Goal: Navigation & Orientation: Find specific page/section

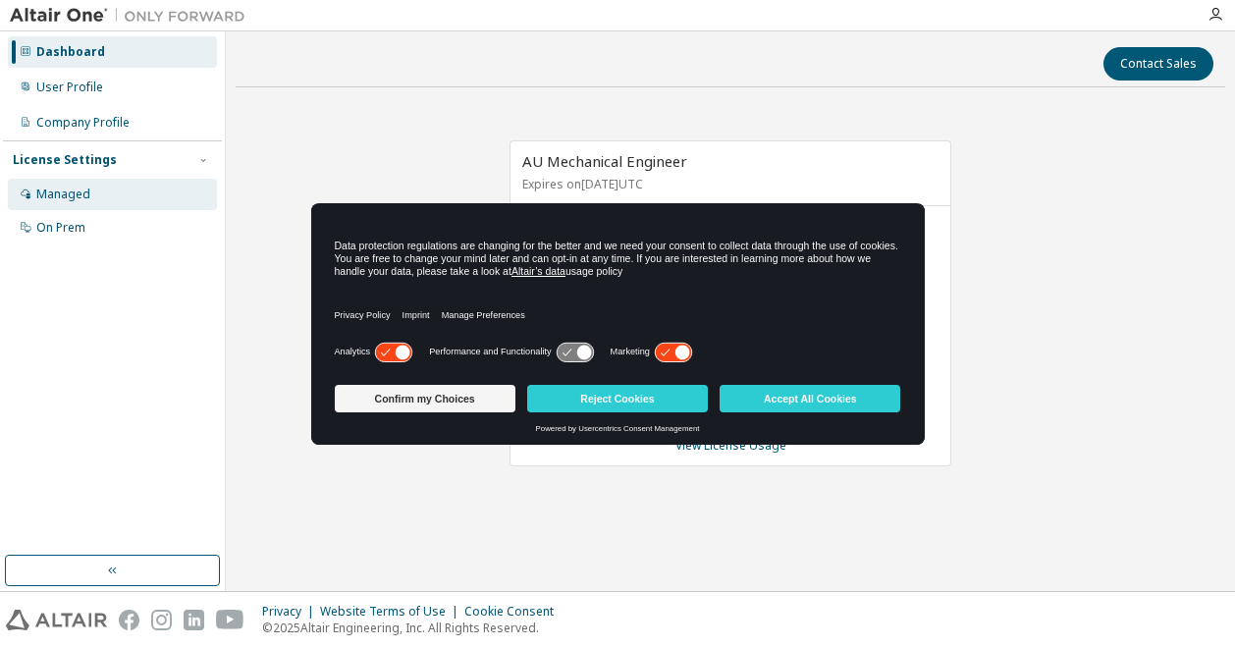
click at [84, 196] on div "Managed" at bounding box center [63, 194] width 54 height 16
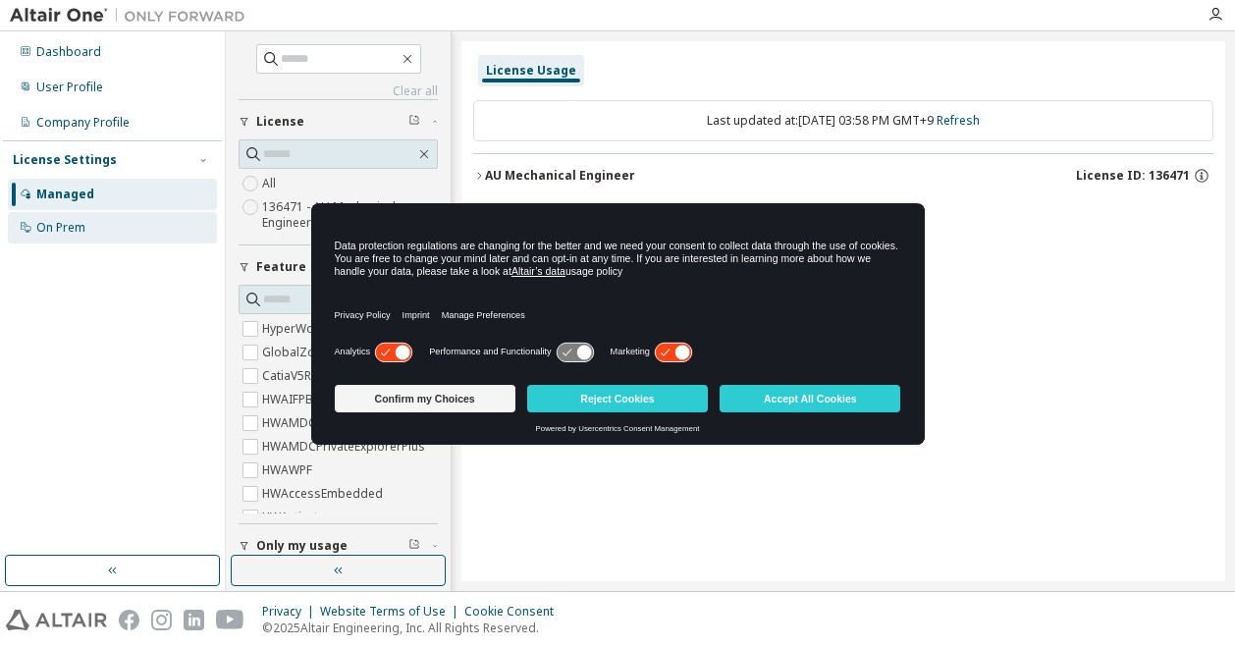
click at [77, 238] on div "On Prem" at bounding box center [112, 227] width 209 height 31
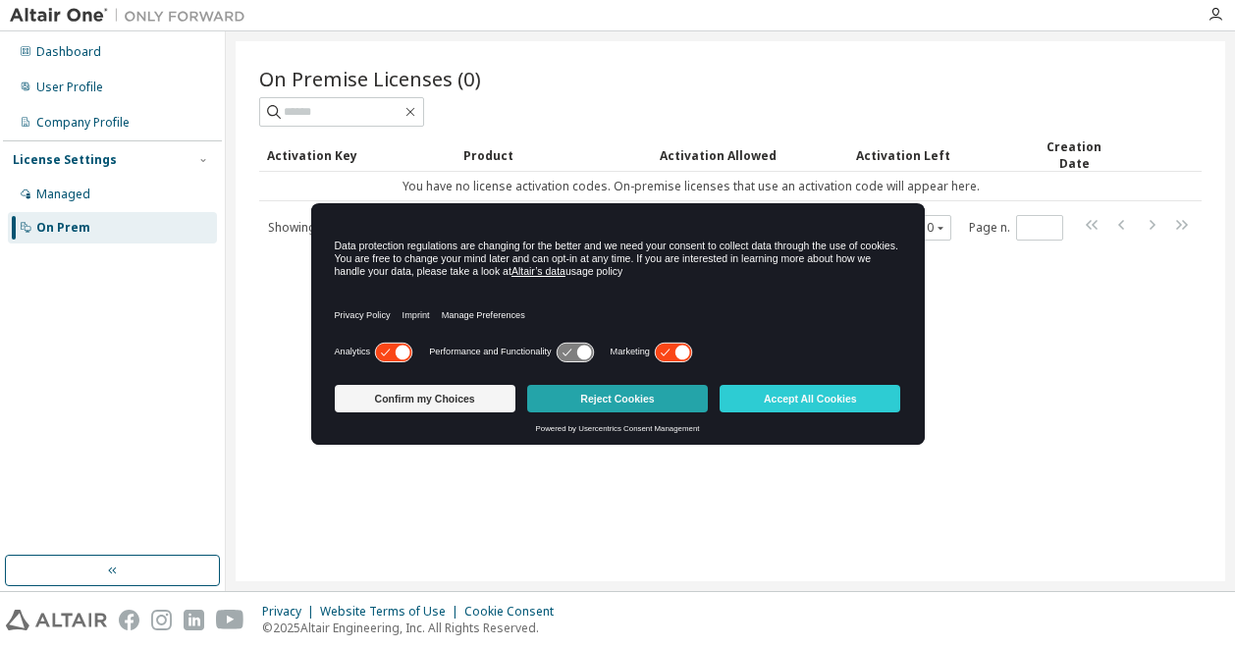
click at [599, 401] on button "Reject Cookies" at bounding box center [617, 398] width 181 height 27
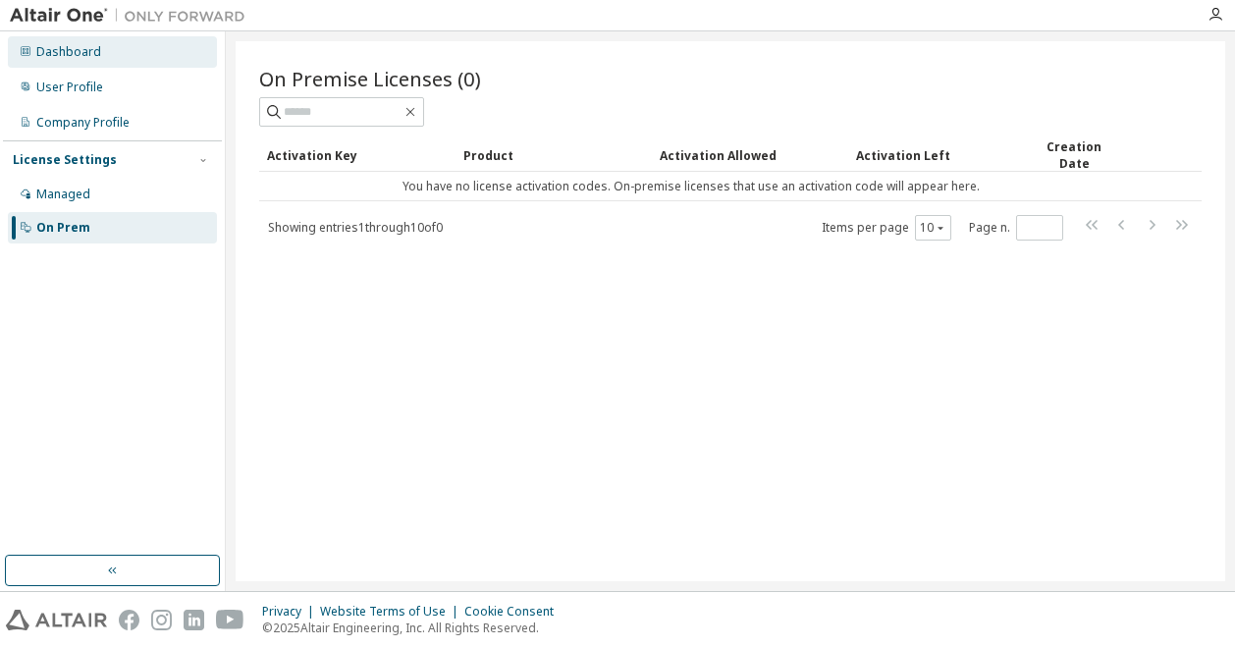
click at [98, 46] on div "Dashboard" at bounding box center [112, 51] width 209 height 31
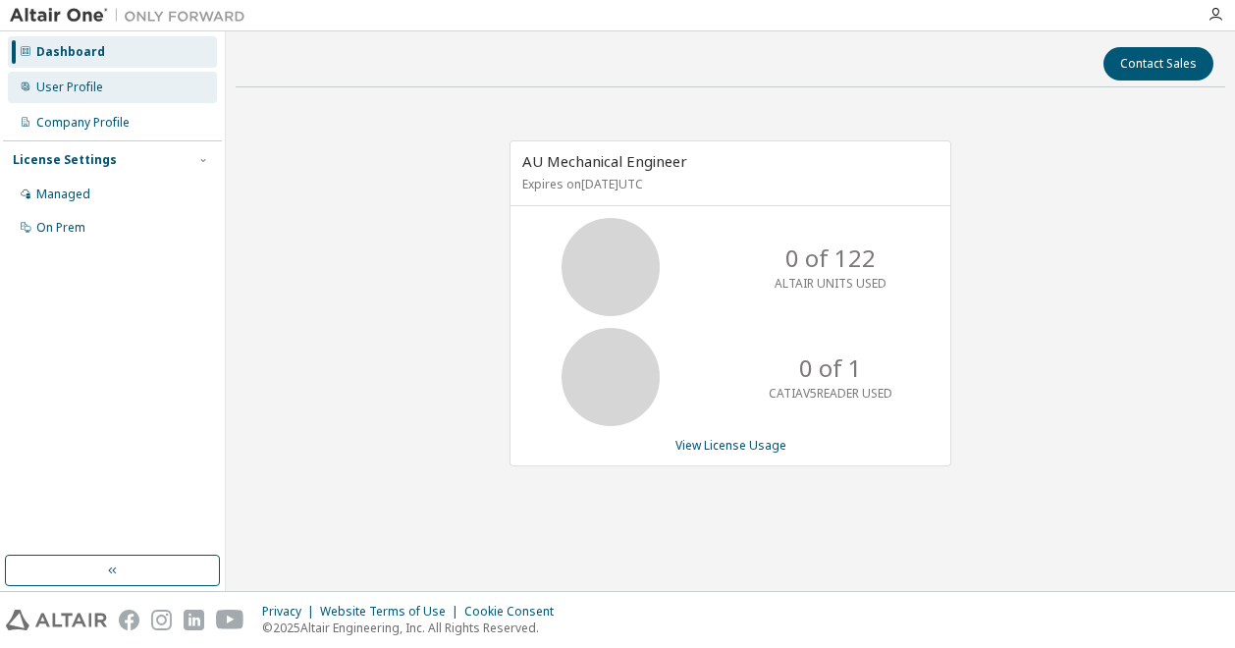
click at [77, 85] on div "User Profile" at bounding box center [69, 87] width 67 height 16
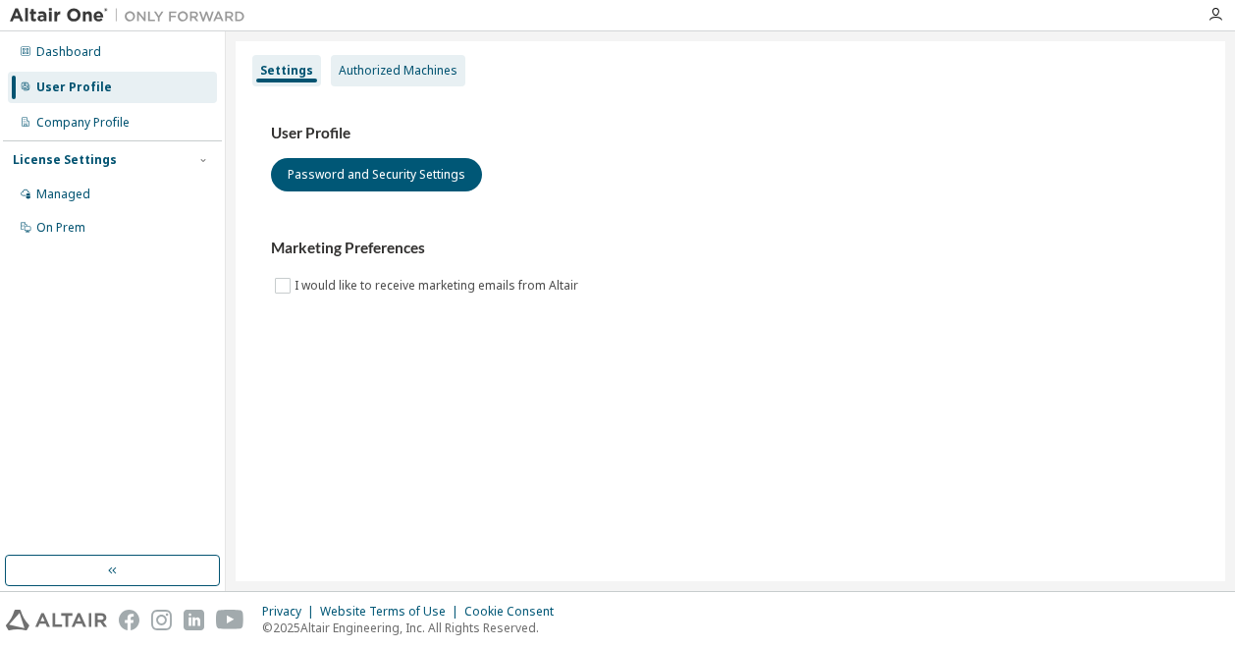
click at [429, 72] on div "Authorized Machines" at bounding box center [398, 71] width 119 height 16
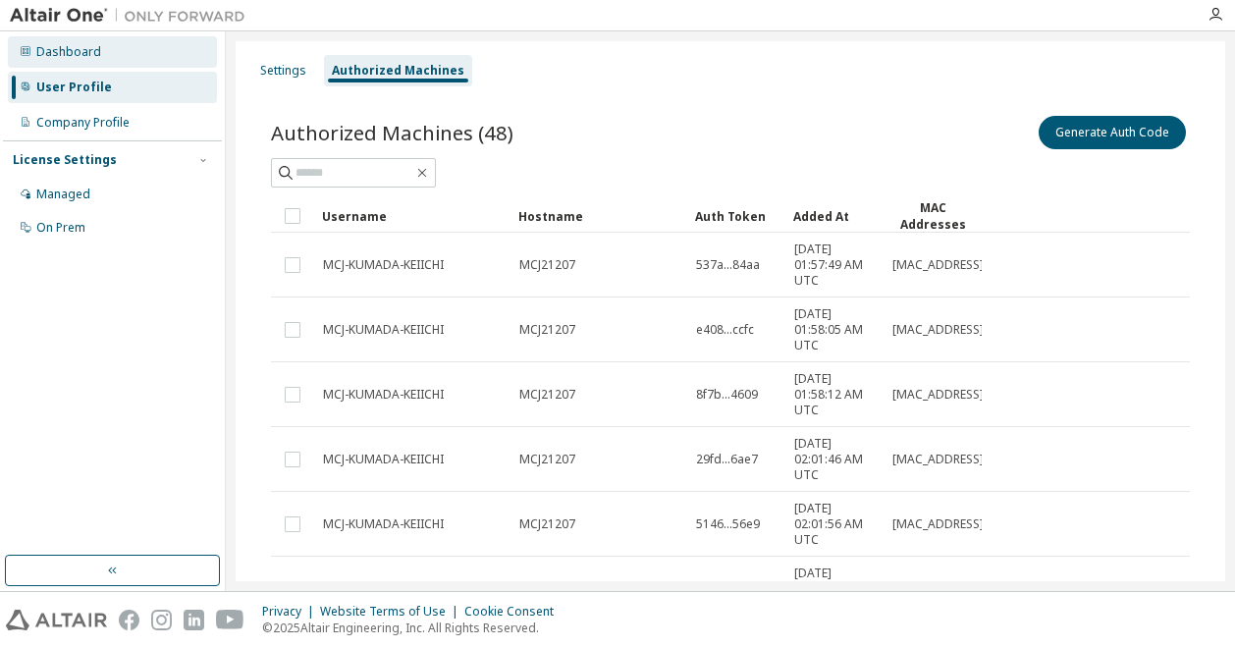
click at [63, 50] on div "Dashboard" at bounding box center [68, 52] width 65 height 16
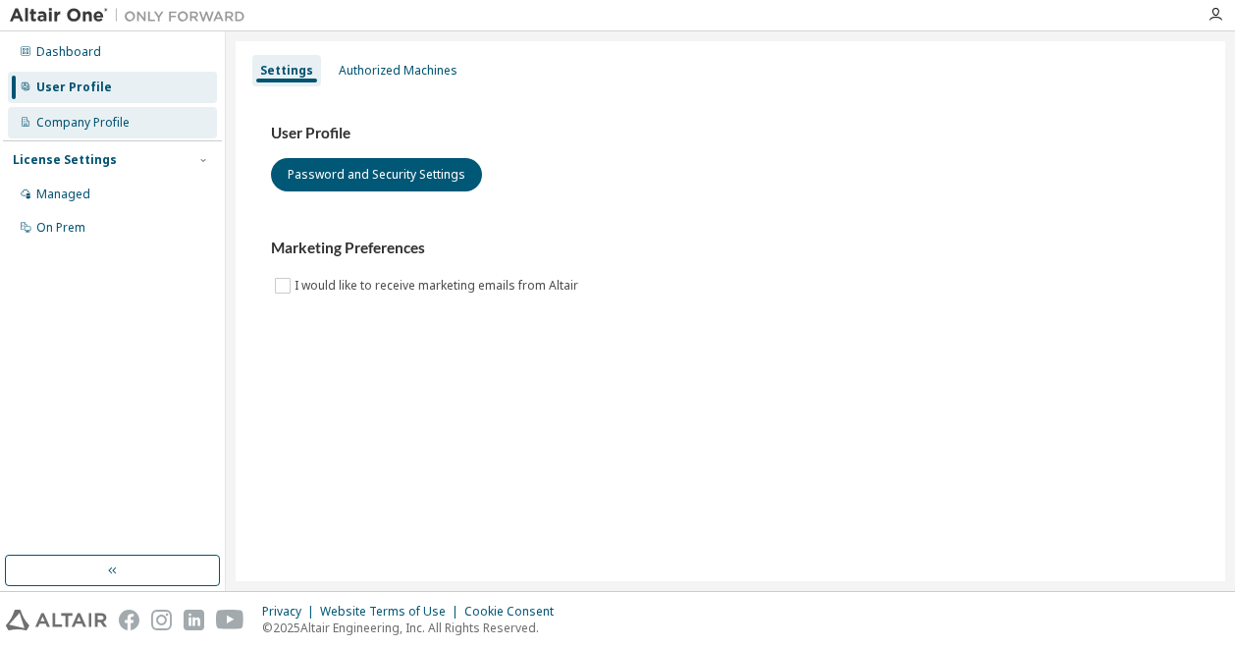
click at [101, 125] on div "Company Profile" at bounding box center [82, 123] width 93 height 16
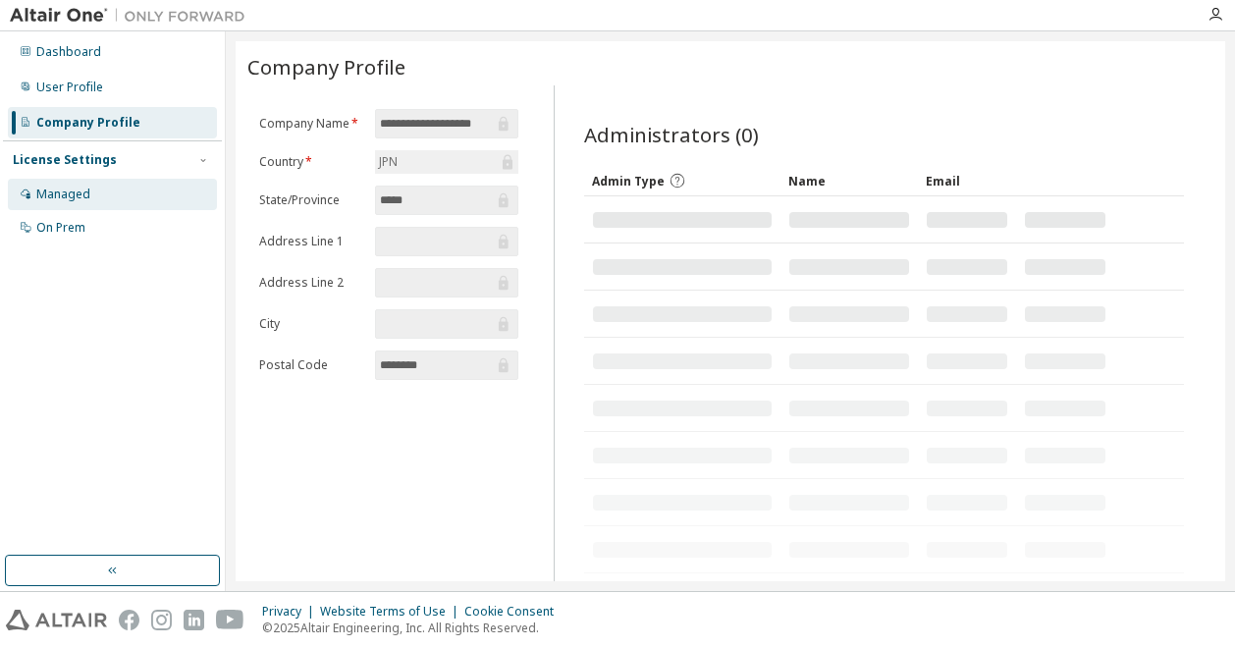
click at [73, 200] on div "Managed" at bounding box center [63, 194] width 54 height 16
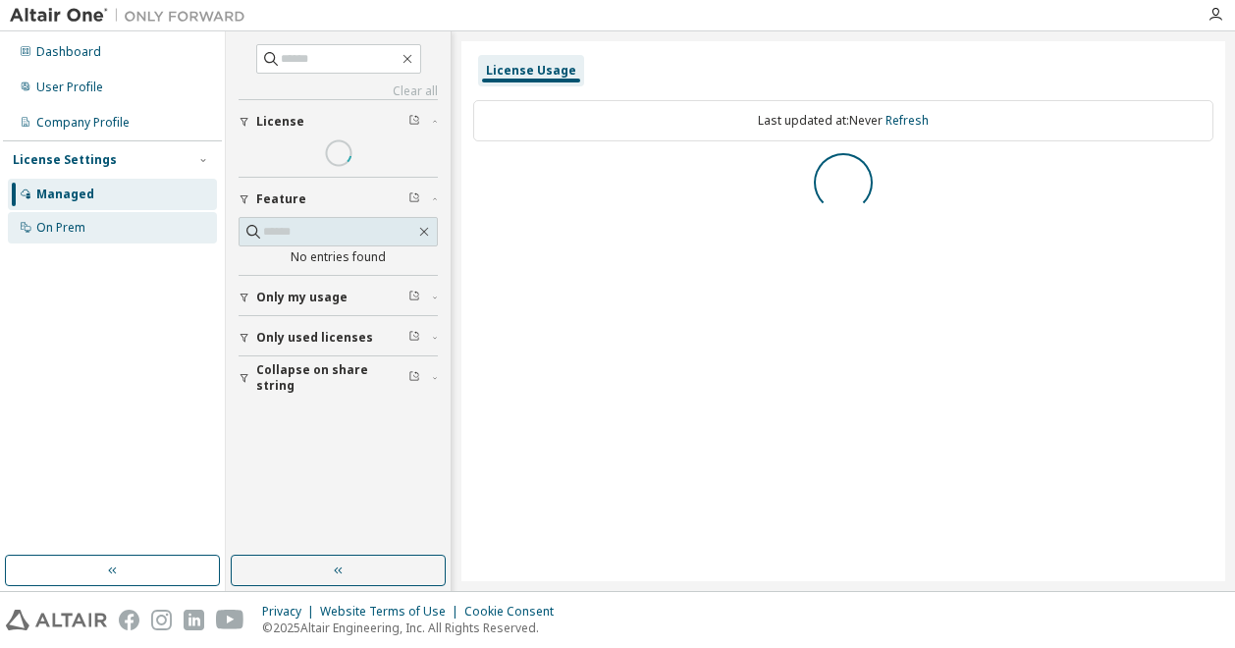
click at [71, 225] on div "On Prem" at bounding box center [60, 228] width 49 height 16
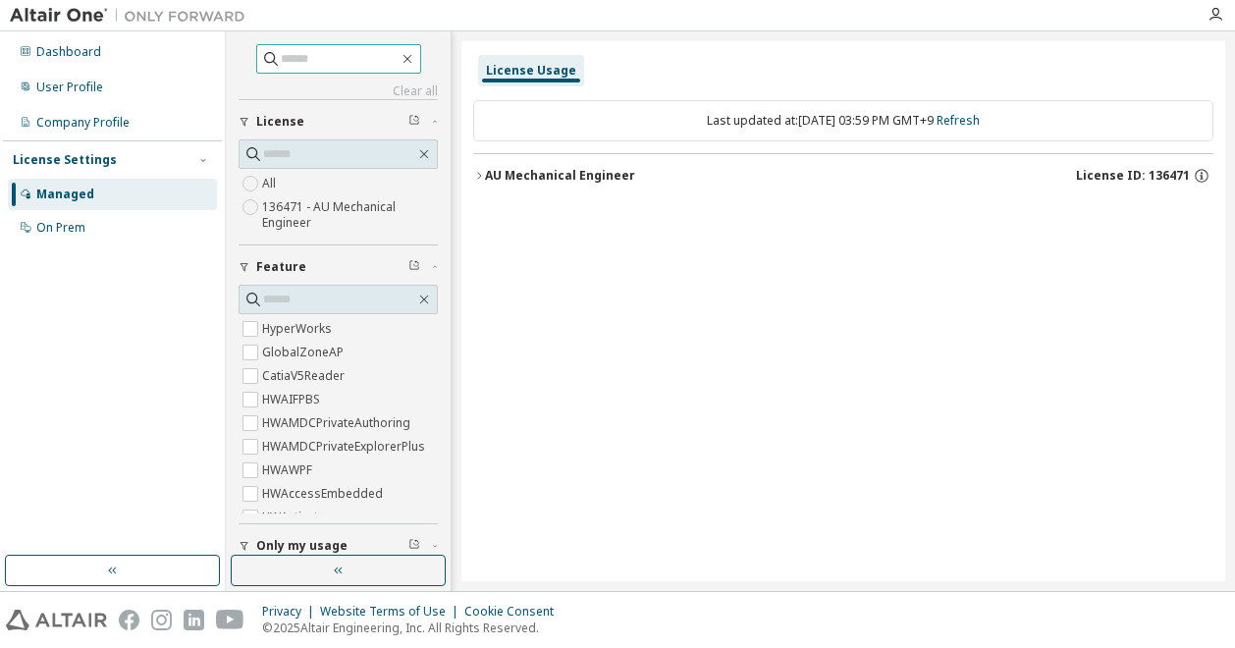
drag, startPoint x: 265, startPoint y: 59, endPoint x: 332, endPoint y: 66, distance: 67.1
click at [281, 60] on input "text" at bounding box center [340, 59] width 118 height 20
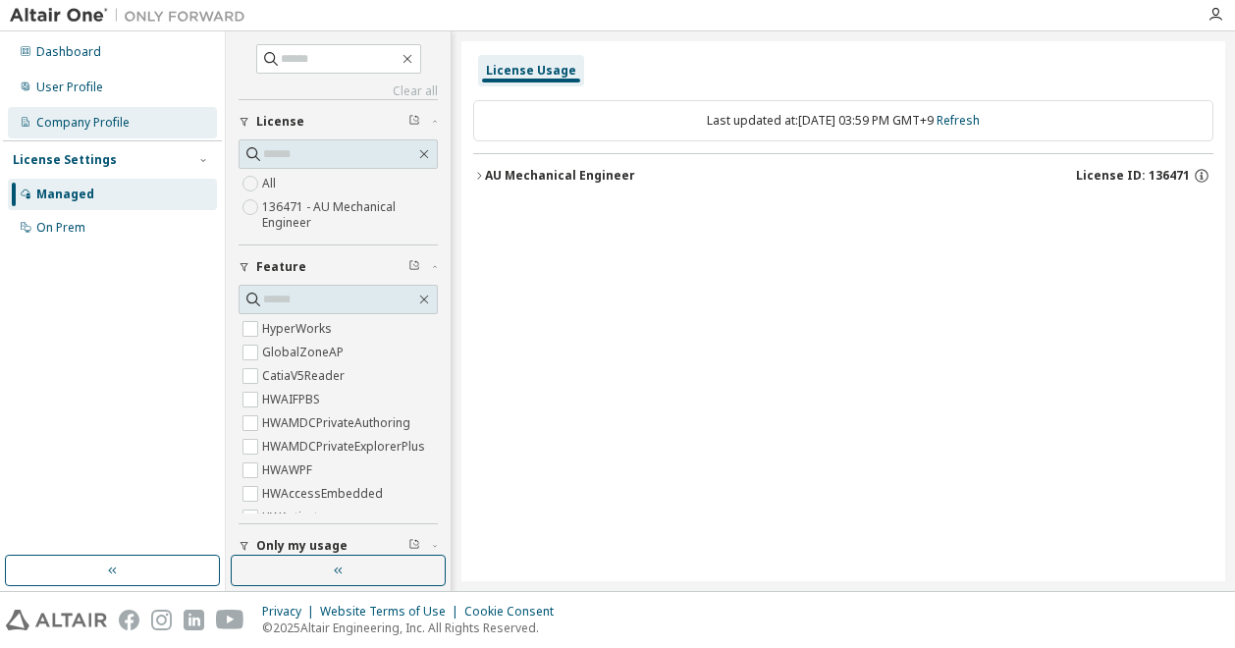
click at [63, 125] on div "Company Profile" at bounding box center [82, 123] width 93 height 16
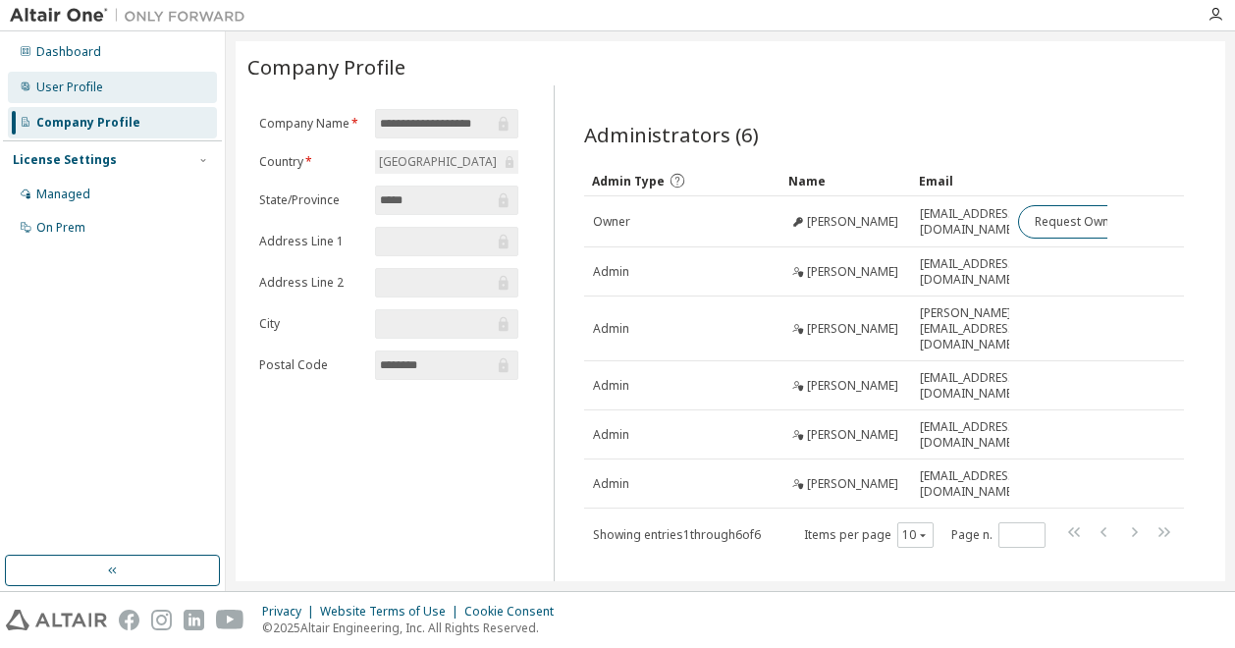
click at [88, 72] on div "User Profile" at bounding box center [112, 87] width 209 height 31
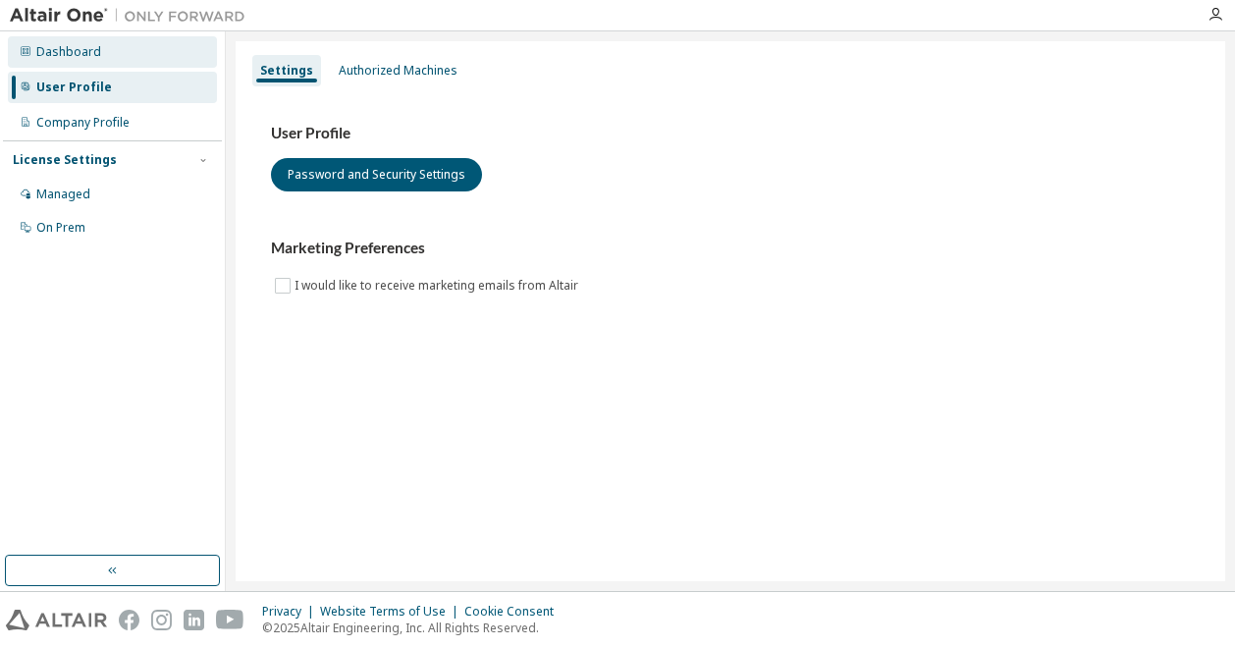
click at [87, 50] on div "Dashboard" at bounding box center [68, 52] width 65 height 16
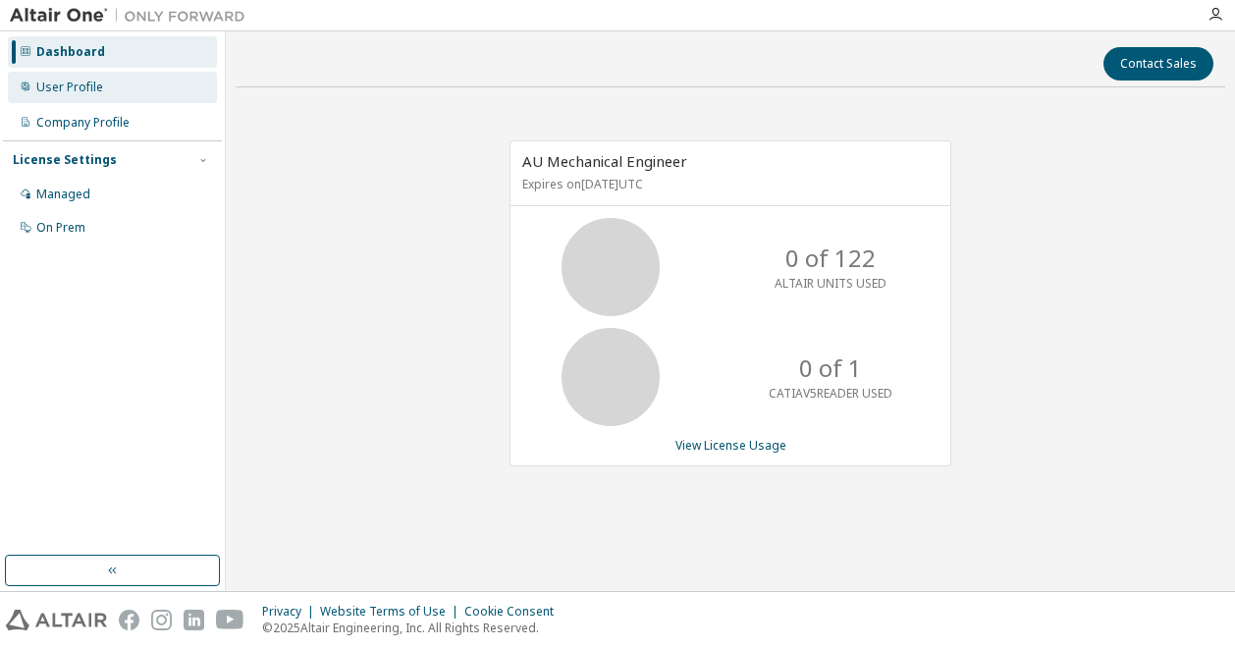
click at [92, 97] on div "User Profile" at bounding box center [112, 87] width 209 height 31
